Goal: Check status: Check status

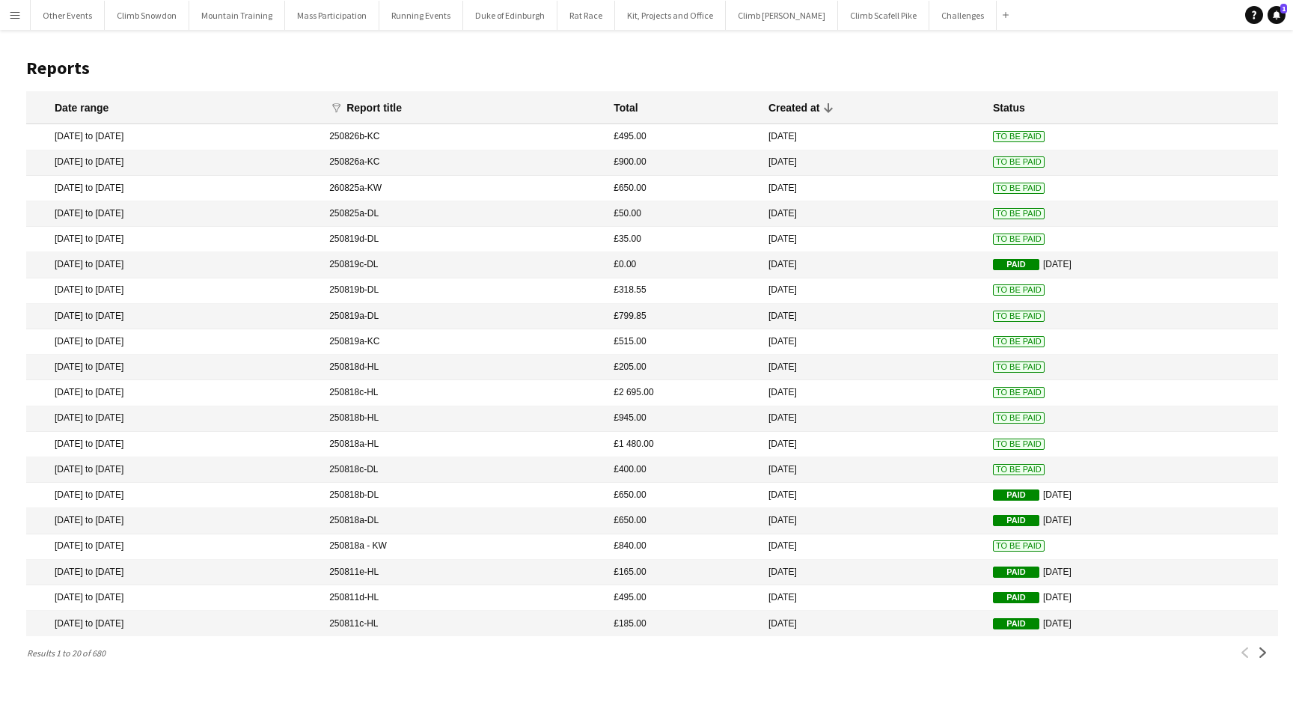
click at [108, 313] on mat-cell "[DATE] to [DATE]" at bounding box center [174, 316] width 296 height 25
click at [109, 290] on mat-cell "[DATE] to [DATE]" at bounding box center [174, 290] width 296 height 25
click at [1259, 654] on app-icon "Next" at bounding box center [1263, 652] width 10 height 10
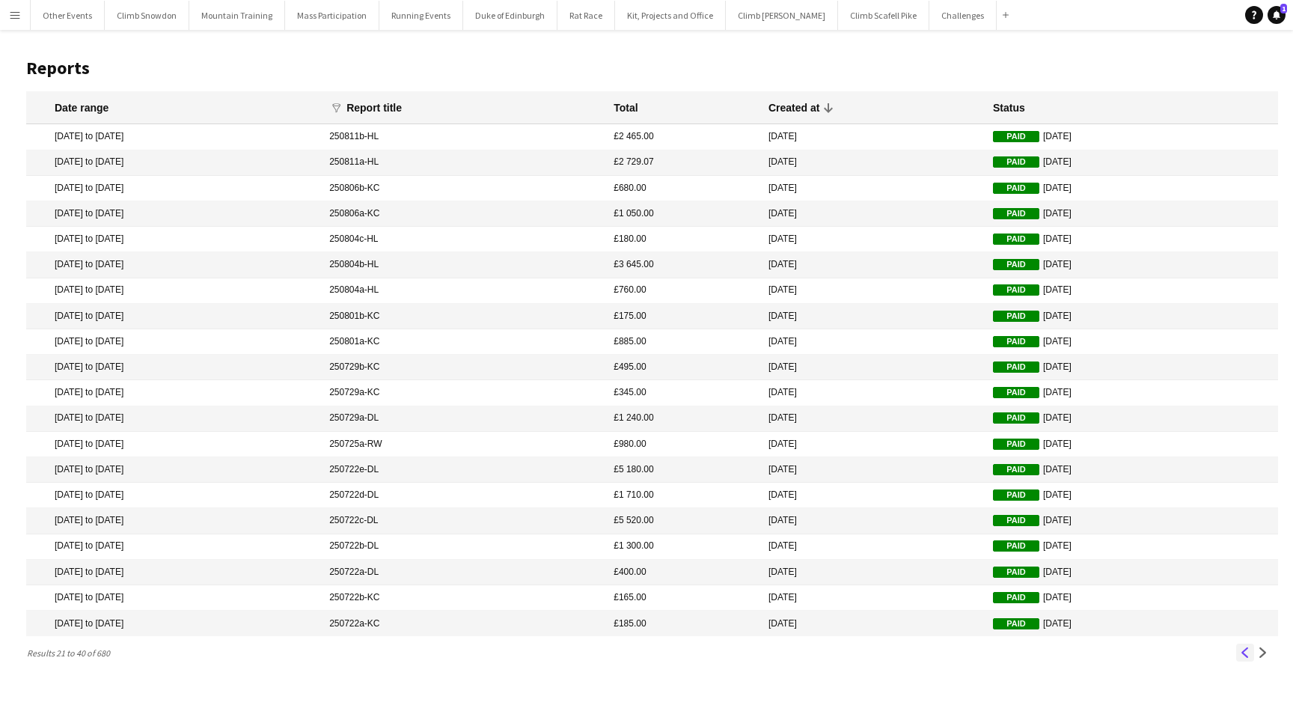
click at [1244, 655] on app-icon "Previous" at bounding box center [1245, 652] width 10 height 10
